Goal: Find specific page/section: Find specific page/section

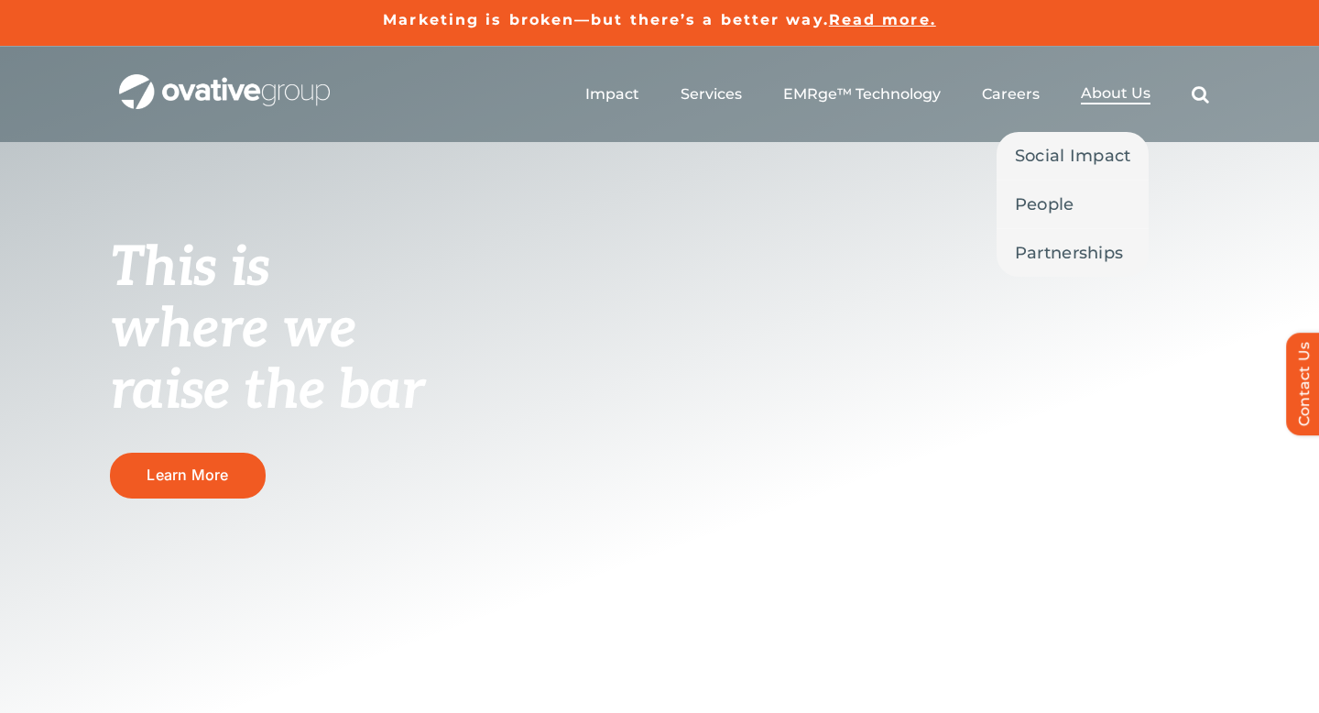
click at [1121, 96] on span "About Us" at bounding box center [1116, 93] width 70 height 18
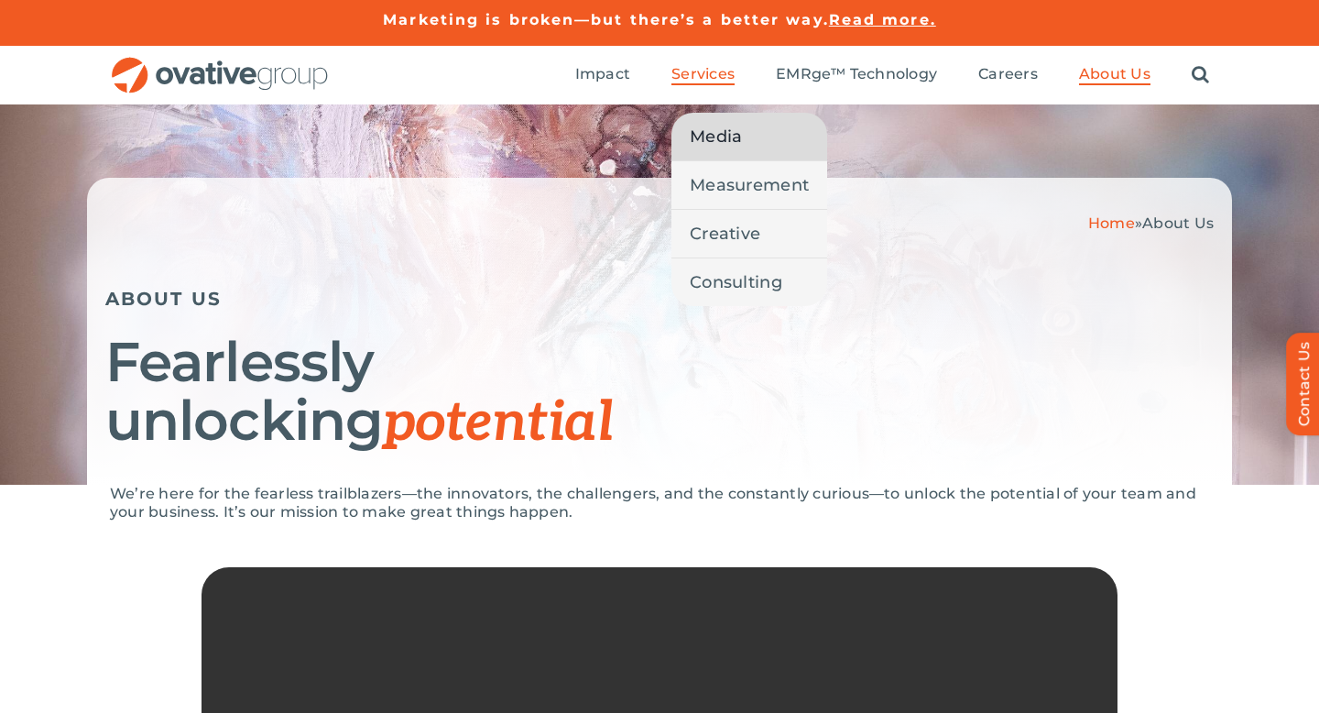
click at [720, 148] on span "Media" at bounding box center [716, 137] width 52 height 26
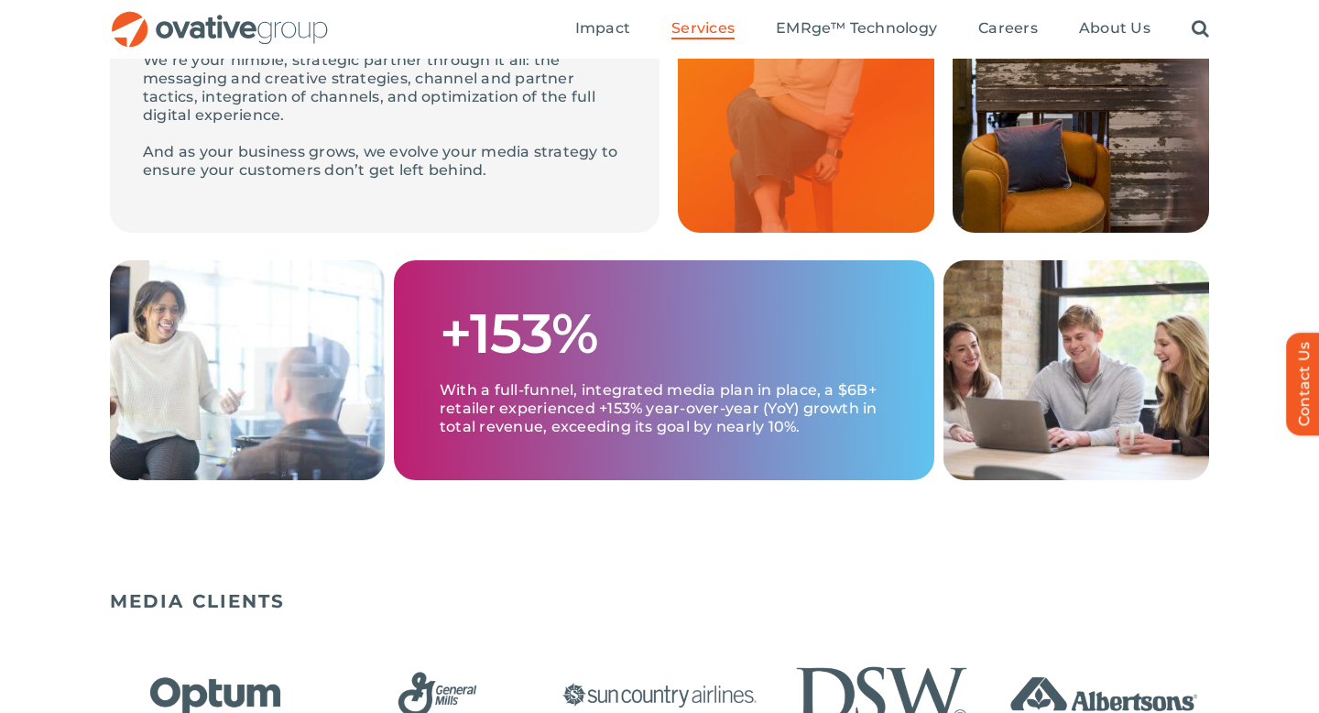
scroll to position [537, 0]
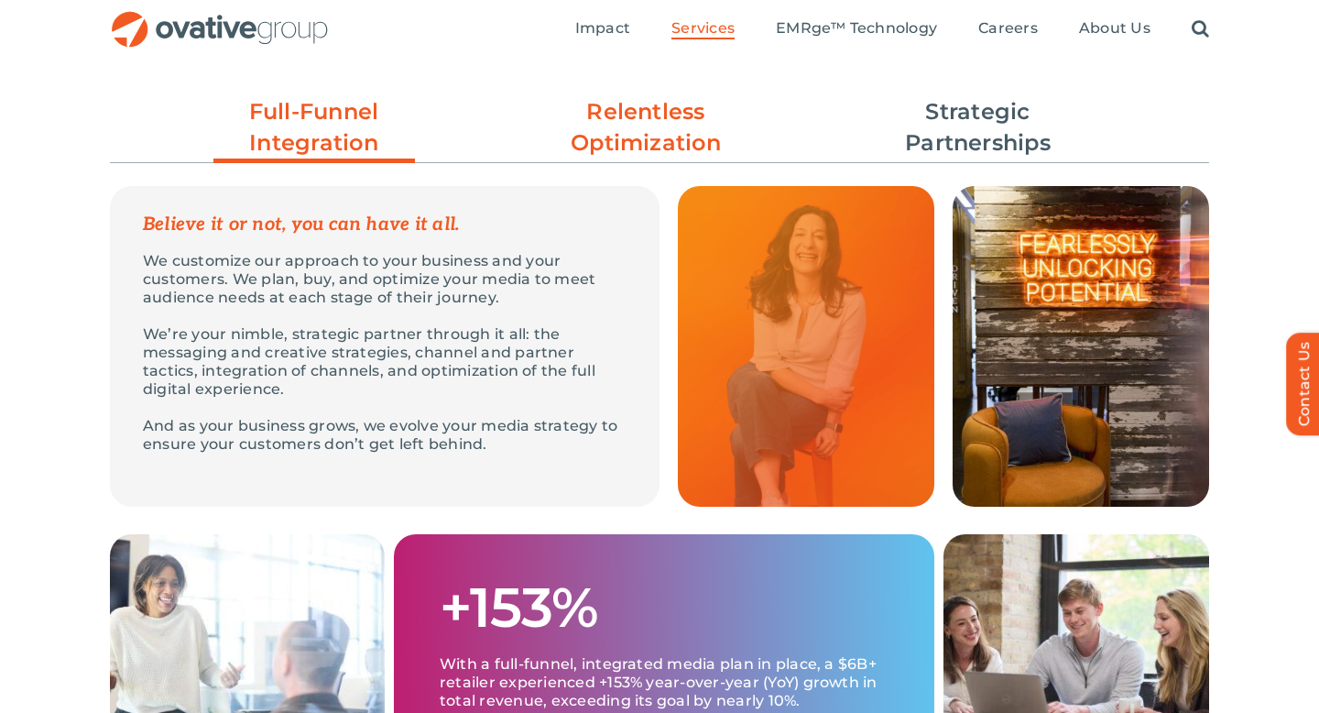
click at [640, 146] on link "Relentless Optimization" at bounding box center [646, 127] width 202 height 62
